Goal: Find specific page/section: Find specific page/section

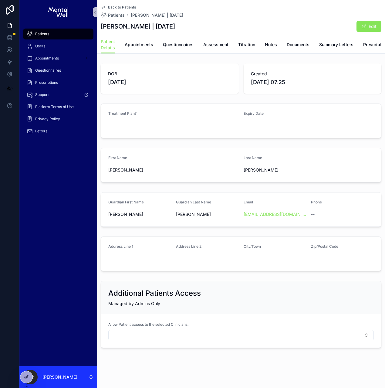
click at [60, 32] on div "Patients" at bounding box center [58, 34] width 63 height 10
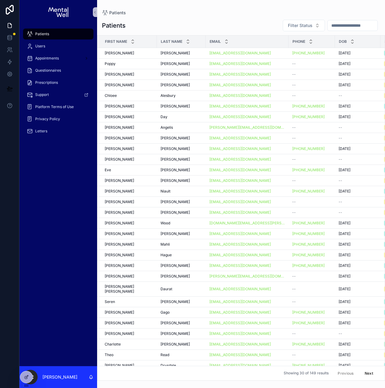
click at [338, 24] on input "scrollable content" at bounding box center [353, 25] width 50 height 8
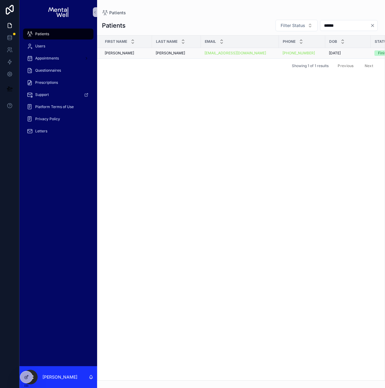
type input "******"
click at [176, 56] on td "[PERSON_NAME]" at bounding box center [176, 53] width 49 height 11
click at [178, 53] on div "[PERSON_NAME]" at bounding box center [177, 53] width 42 height 5
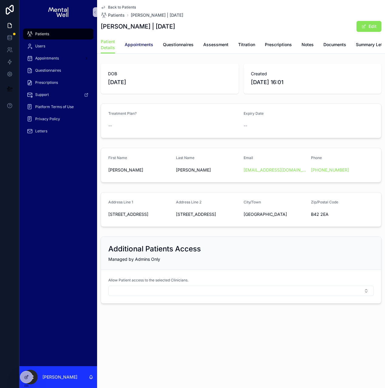
click at [143, 43] on span "Appointments" at bounding box center [139, 45] width 29 height 6
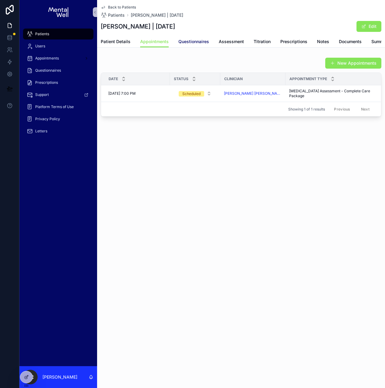
click at [193, 43] on span "Questionnaires" at bounding box center [193, 42] width 31 height 6
